Goal: Task Accomplishment & Management: Complete application form

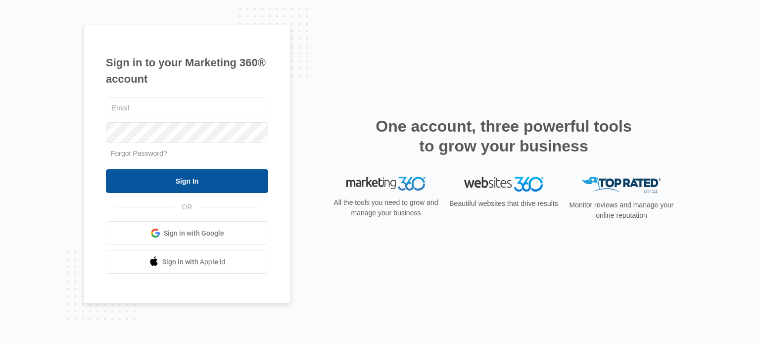
type input "coastaleliteva@gmail.com"
click at [180, 178] on input "Sign In" at bounding box center [187, 181] width 162 height 24
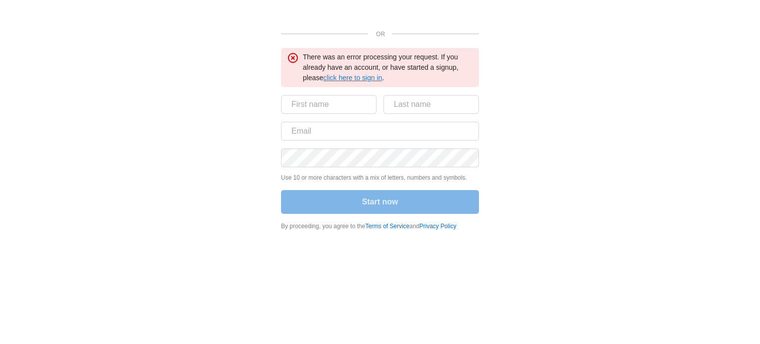
click at [357, 78] on link "click here to sign in" at bounding box center [352, 78] width 59 height 8
